Goal: Task Accomplishment & Management: Manage account settings

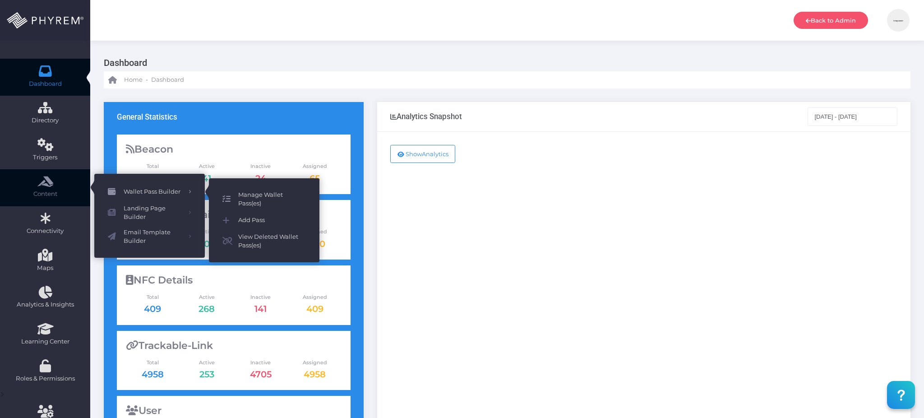
click at [267, 197] on span "Manage Wallet Pass(es)" at bounding box center [272, 199] width 68 height 18
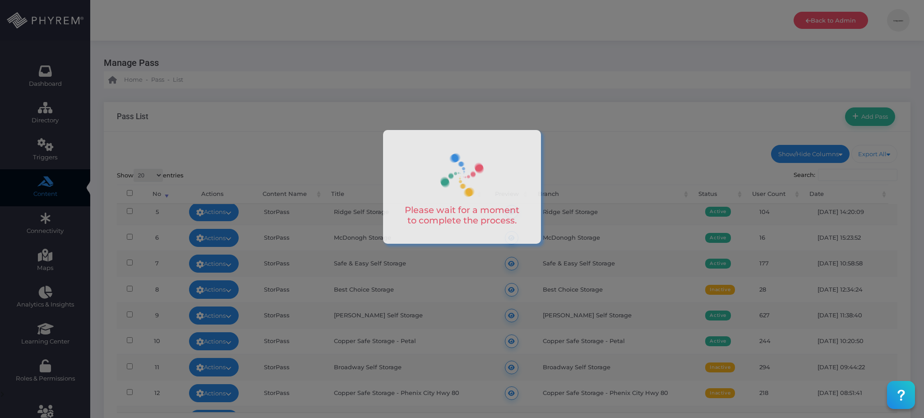
scroll to position [120, 0]
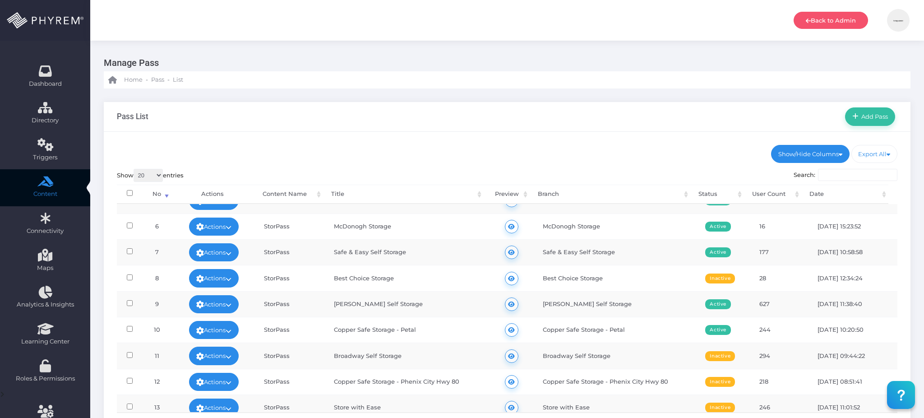
click at [717, 198] on th "Status" at bounding box center [717, 194] width 54 height 19
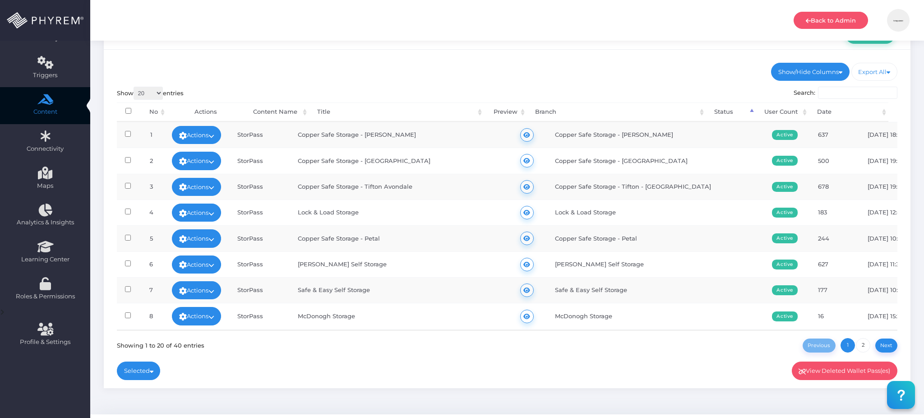
scroll to position [104, 0]
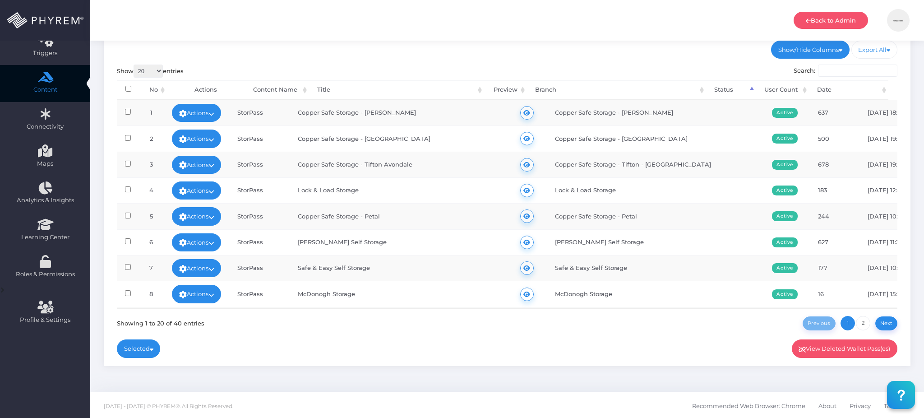
click at [142, 72] on select "20 100 300 500 1,000" at bounding box center [148, 71] width 29 height 13
select select "100"
click at [134, 65] on select "20 100 300 500 1,000" at bounding box center [148, 71] width 29 height 13
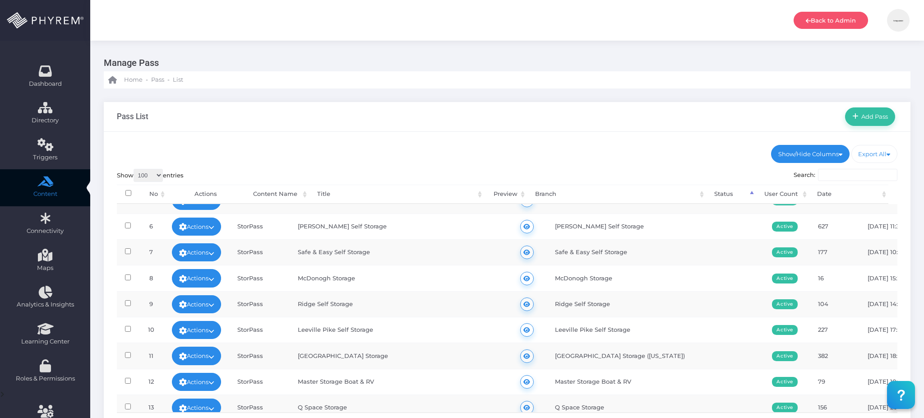
scroll to position [181, 0]
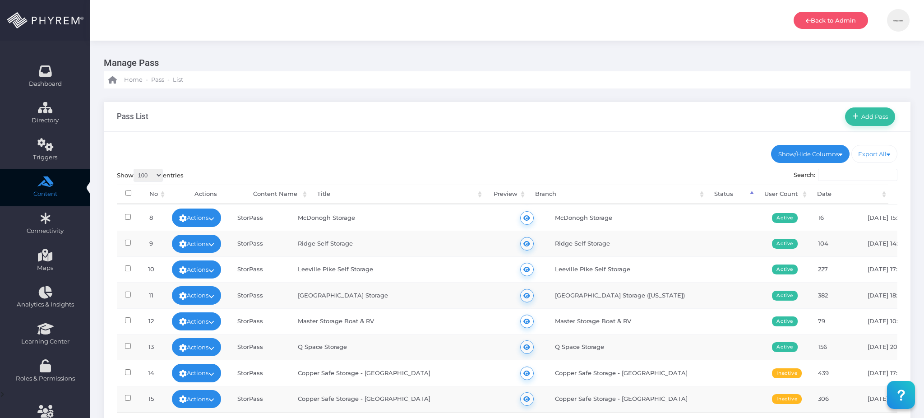
drag, startPoint x: 603, startPoint y: 349, endPoint x: 611, endPoint y: 328, distance: 23.1
click at [603, 349] on td "Q Space Storage" at bounding box center [655, 347] width 217 height 26
click at [612, 323] on td "Master Storage Boat & RV" at bounding box center [655, 321] width 217 height 26
click at [614, 294] on td "Boulevard Center Storage (Utah)" at bounding box center [655, 295] width 217 height 26
click at [609, 267] on td "Leeville Pike Self Storage" at bounding box center [655, 269] width 217 height 26
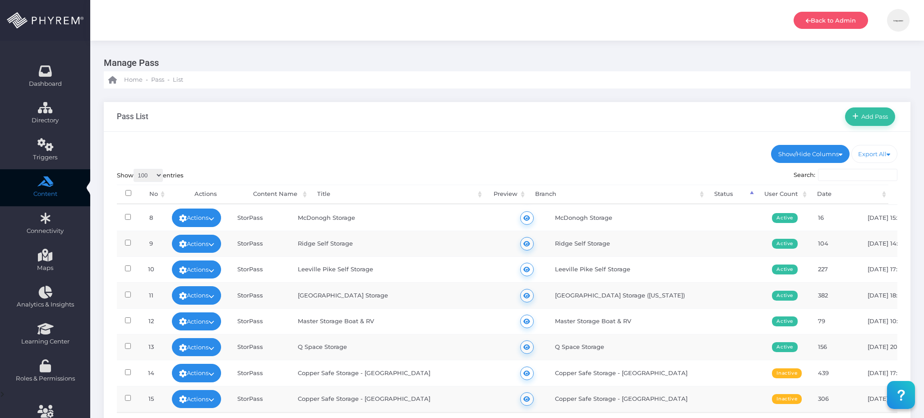
click at [605, 243] on td "Ridge Self Storage" at bounding box center [655, 244] width 217 height 26
click at [607, 215] on td "McDonogh Storage" at bounding box center [655, 217] width 217 height 26
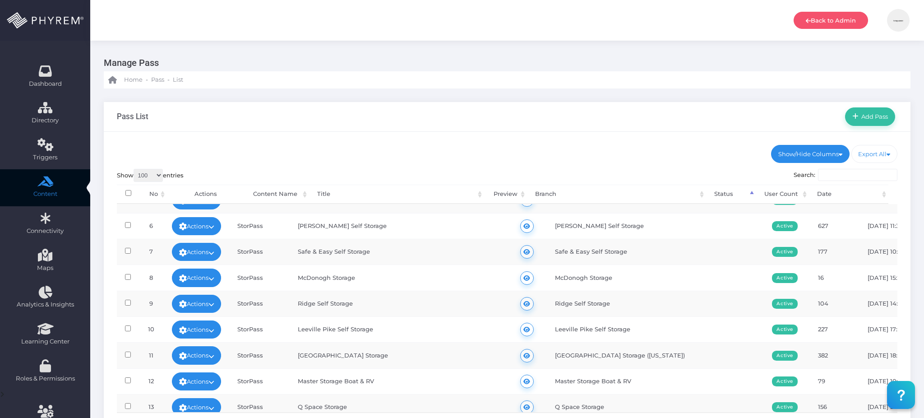
scroll to position [120, 0]
click at [601, 252] on td "Safe & Easy Self Storage" at bounding box center [655, 252] width 217 height 26
click at [610, 227] on td "Jackson Self Storage" at bounding box center [655, 226] width 217 height 26
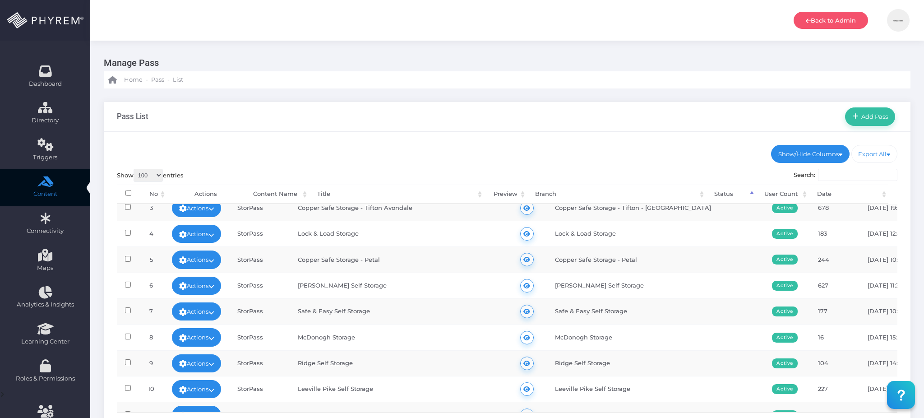
scroll to position [60, 0]
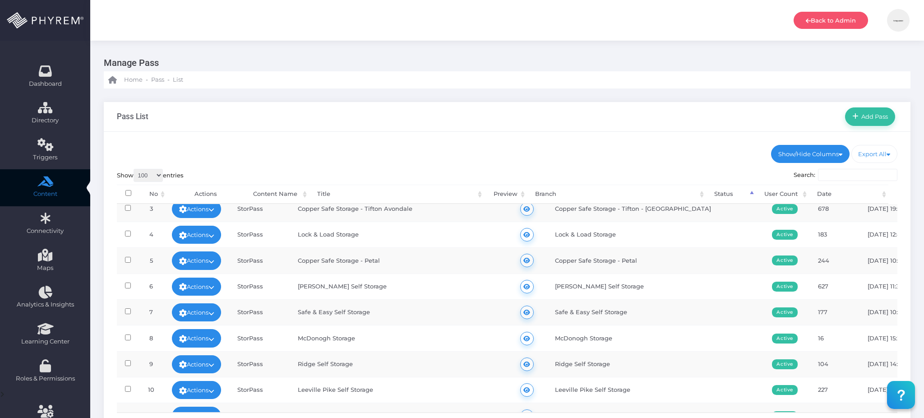
click at [609, 260] on td "Copper Safe Storage - Petal" at bounding box center [655, 260] width 217 height 26
click at [611, 236] on td "Lock & Load Storage" at bounding box center [655, 235] width 217 height 26
click at [621, 209] on td "Copper Safe Storage - Tifton - Avondale" at bounding box center [655, 209] width 217 height 26
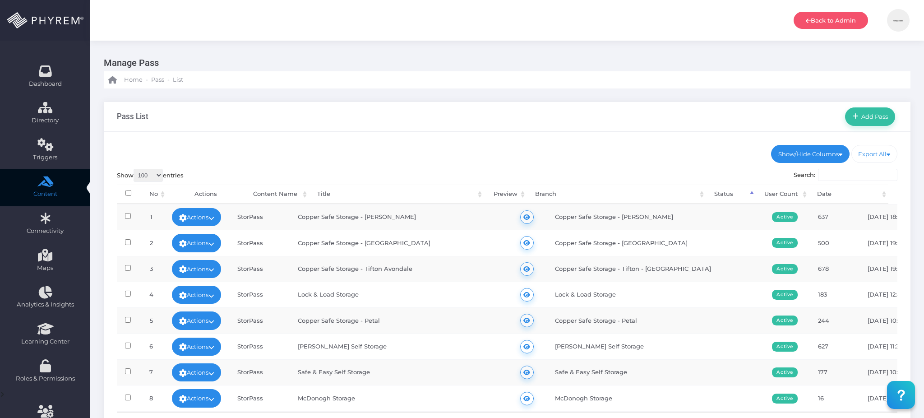
click at [627, 246] on td "Copper Safe Storage - Jonesboro" at bounding box center [655, 243] width 217 height 26
click at [629, 220] on td "Copper Safe Storage - Ripley" at bounding box center [655, 217] width 217 height 26
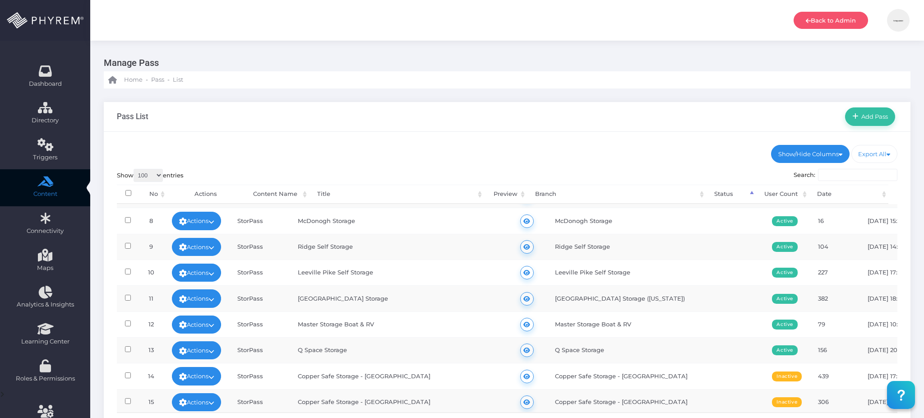
scroll to position [181, 0]
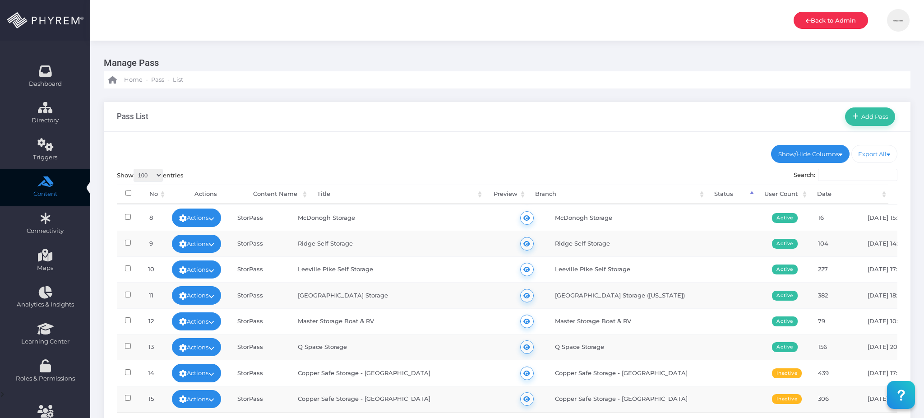
click at [819, 23] on link "Back to Admin" at bounding box center [831, 20] width 74 height 17
